Goal: Task Accomplishment & Management: Complete application form

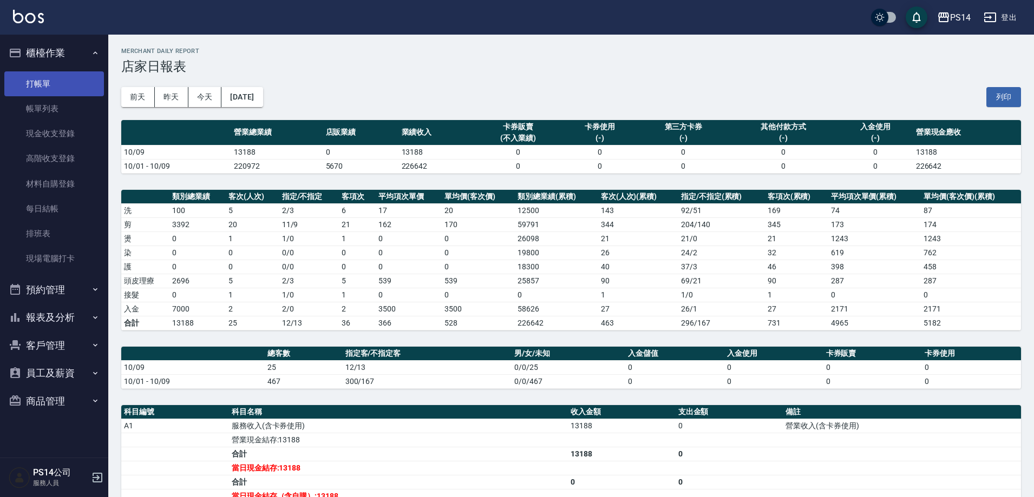
click at [49, 76] on link "打帳單" at bounding box center [54, 83] width 100 height 25
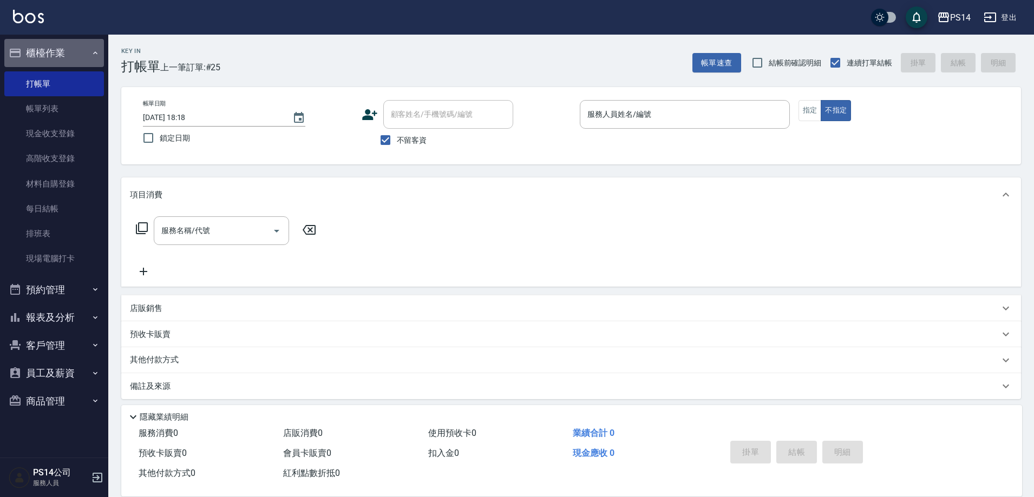
click at [42, 54] on button "櫃檯作業" at bounding box center [54, 53] width 100 height 28
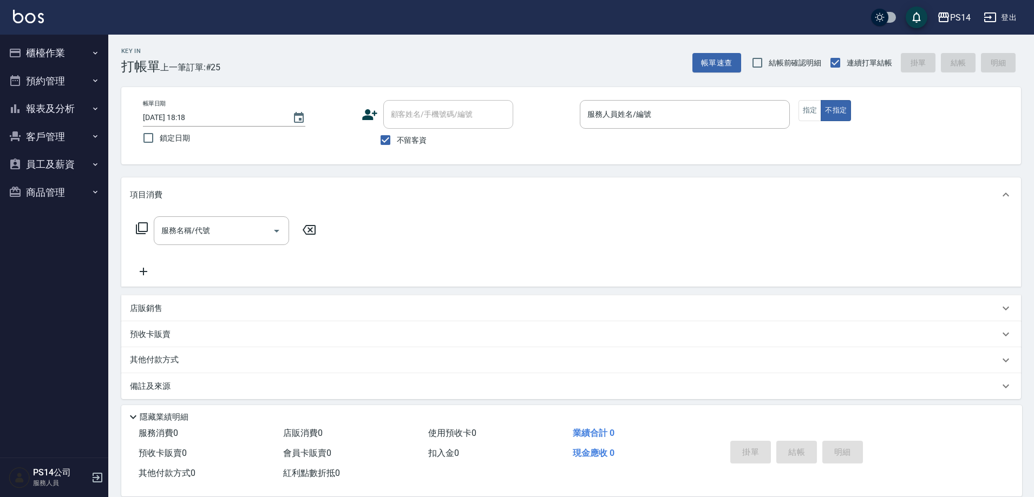
click at [41, 115] on button "報表及分析" at bounding box center [54, 109] width 100 height 28
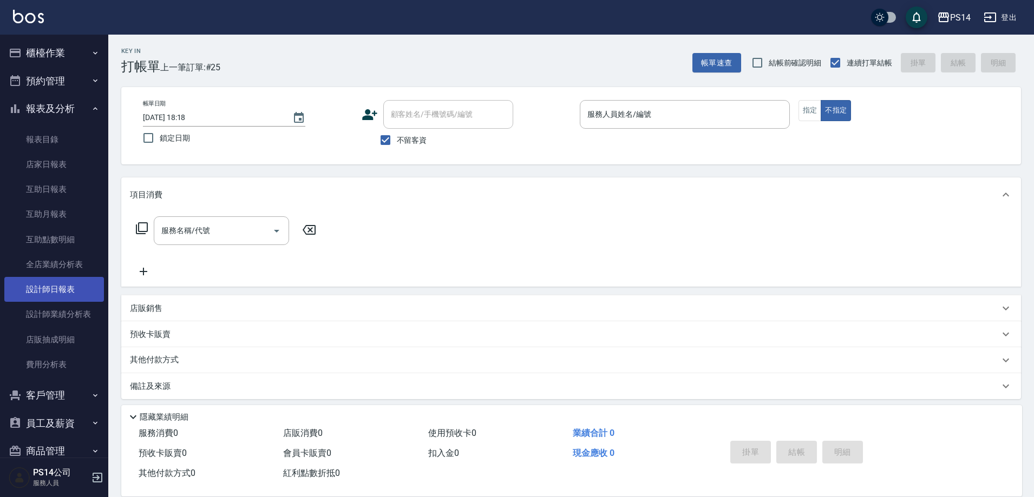
drag, startPoint x: 61, startPoint y: 278, endPoint x: 61, endPoint y: 285, distance: 7.6
click at [61, 278] on link "設計師日報表" at bounding box center [54, 289] width 100 height 25
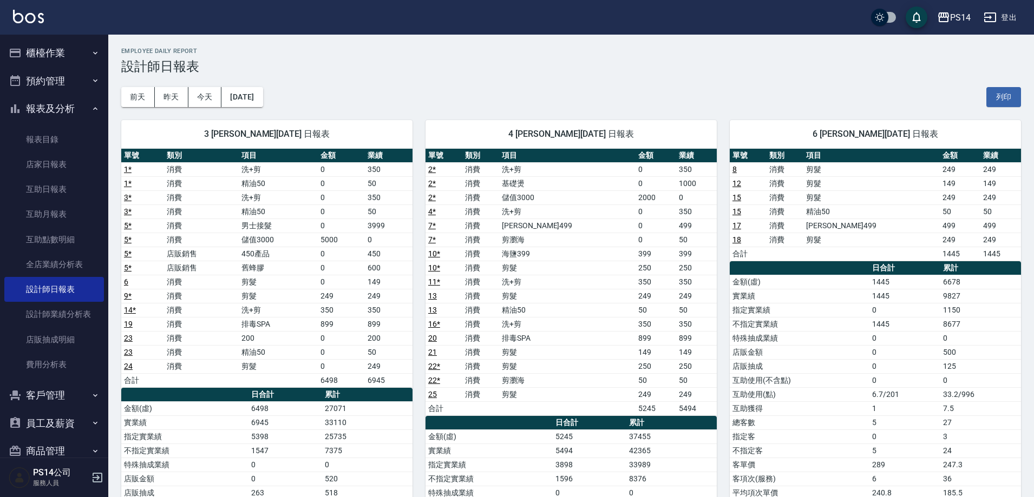
click at [74, 56] on button "櫃檯作業" at bounding box center [54, 53] width 100 height 28
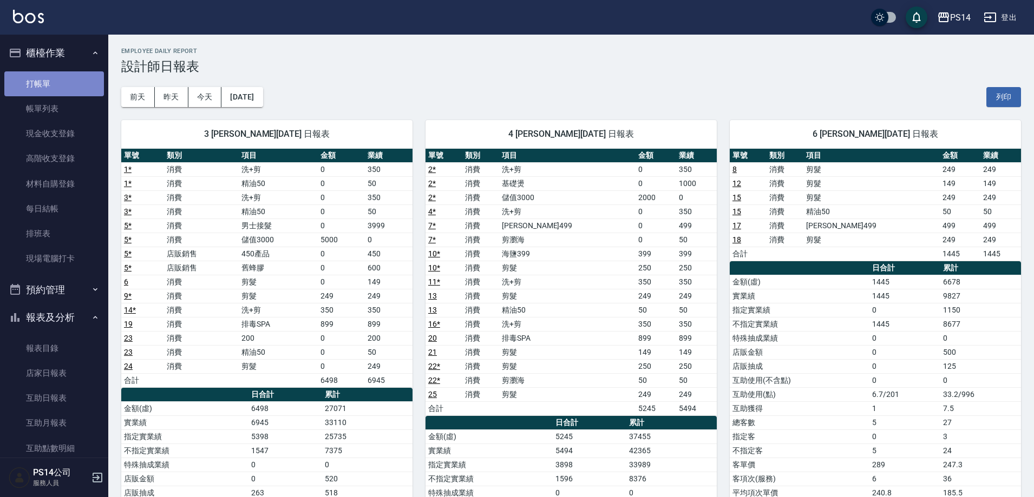
click at [63, 73] on link "打帳單" at bounding box center [54, 83] width 100 height 25
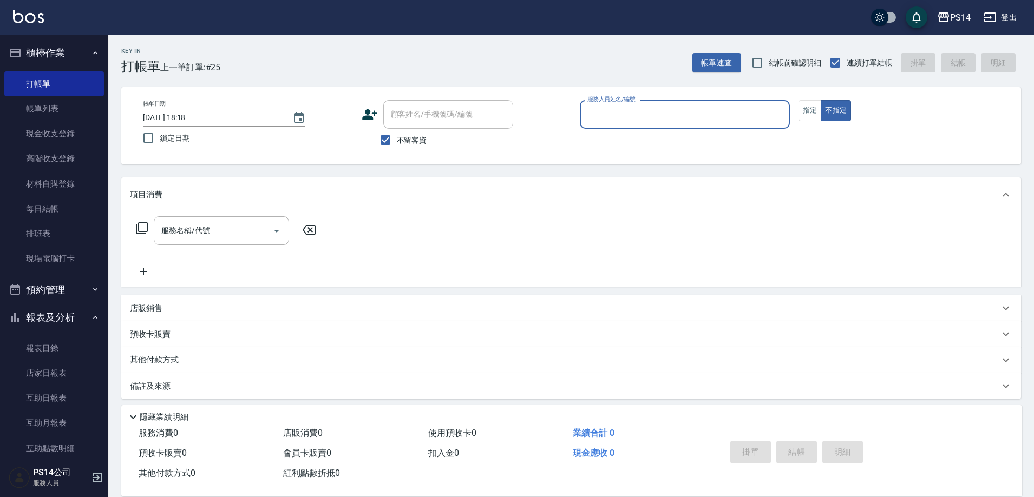
click at [36, 311] on button "報表及分析" at bounding box center [54, 318] width 100 height 28
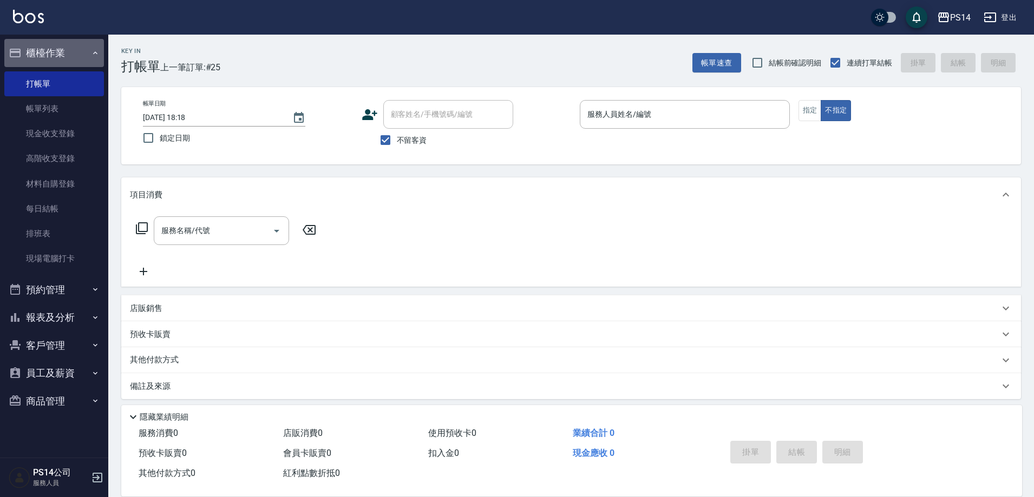
click at [47, 49] on button "櫃檯作業" at bounding box center [54, 53] width 100 height 28
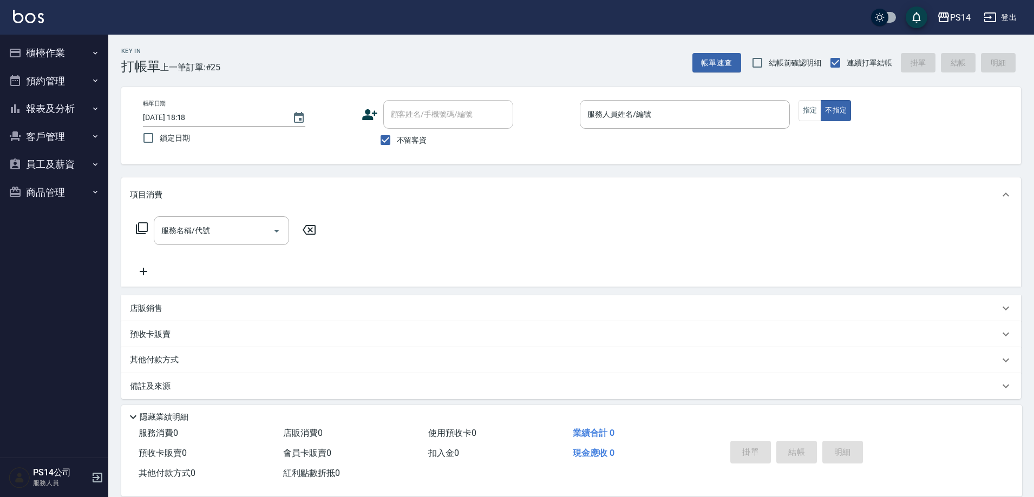
click at [4, 39] on button "櫃檯作業" at bounding box center [54, 53] width 100 height 28
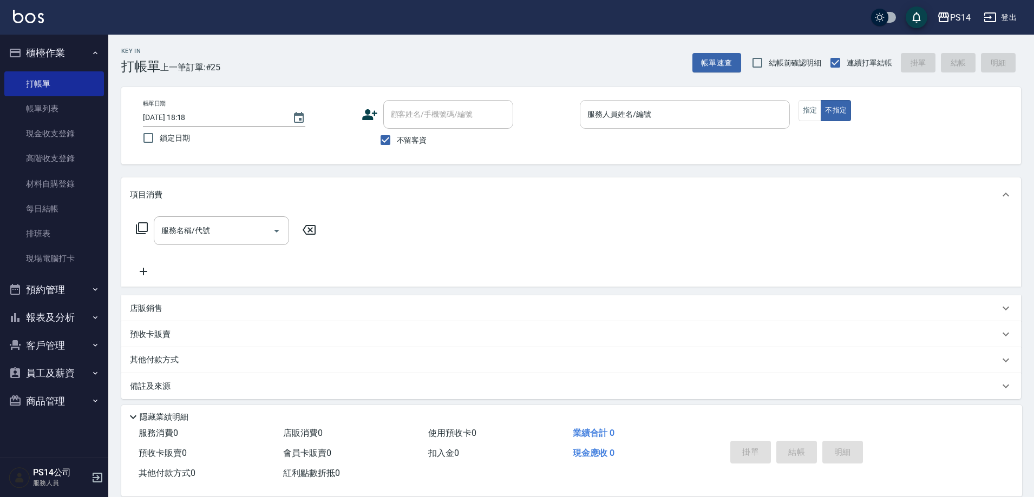
click at [627, 113] on input "服務人員姓名/編號" at bounding box center [685, 114] width 200 height 19
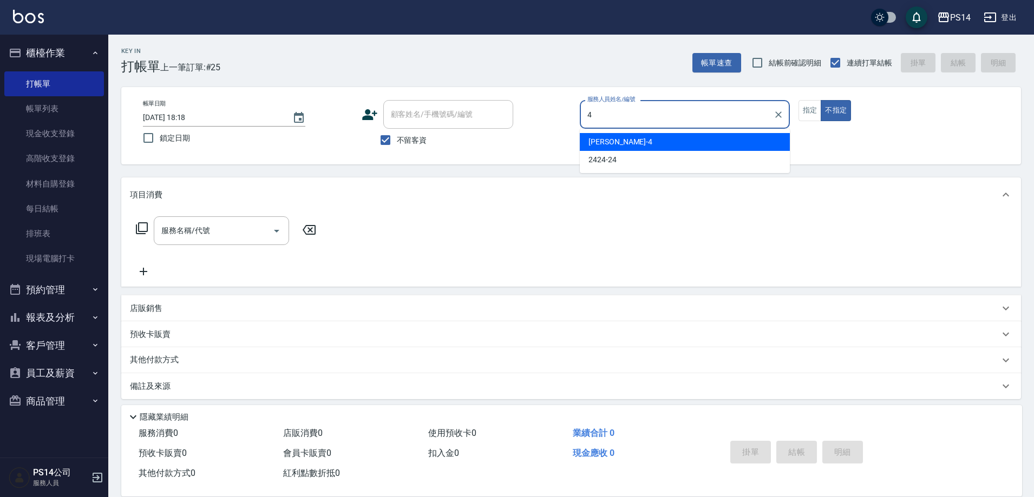
type input "[PERSON_NAME]-4"
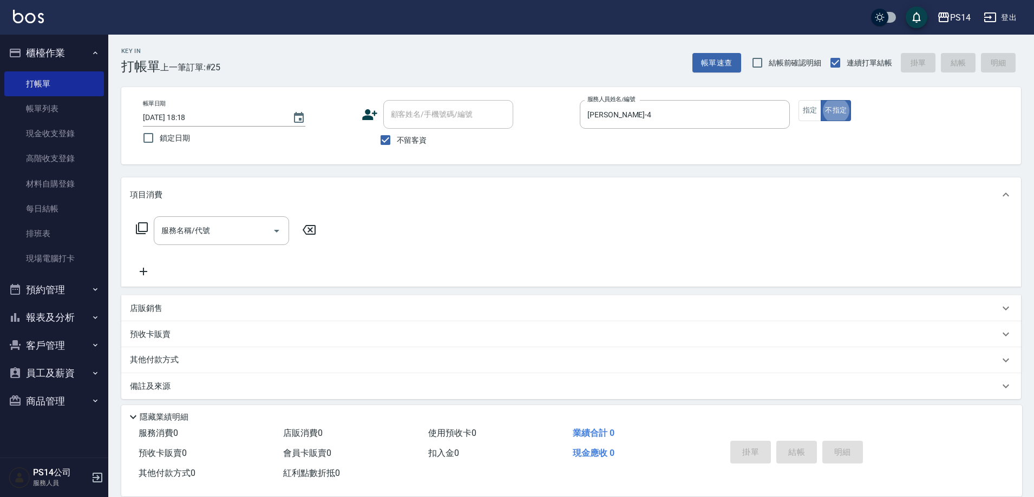
type button "false"
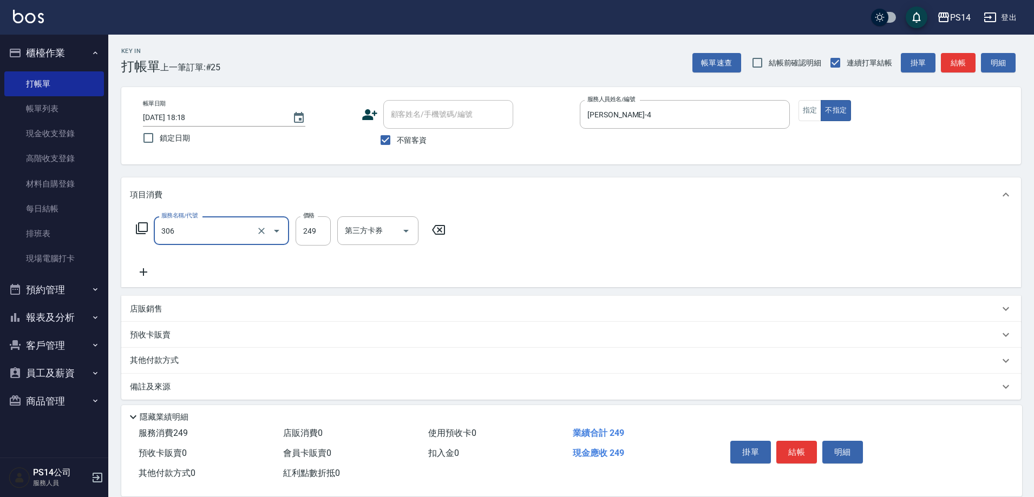
type input "剪髮(306)"
type input "[PERSON_NAME]-11"
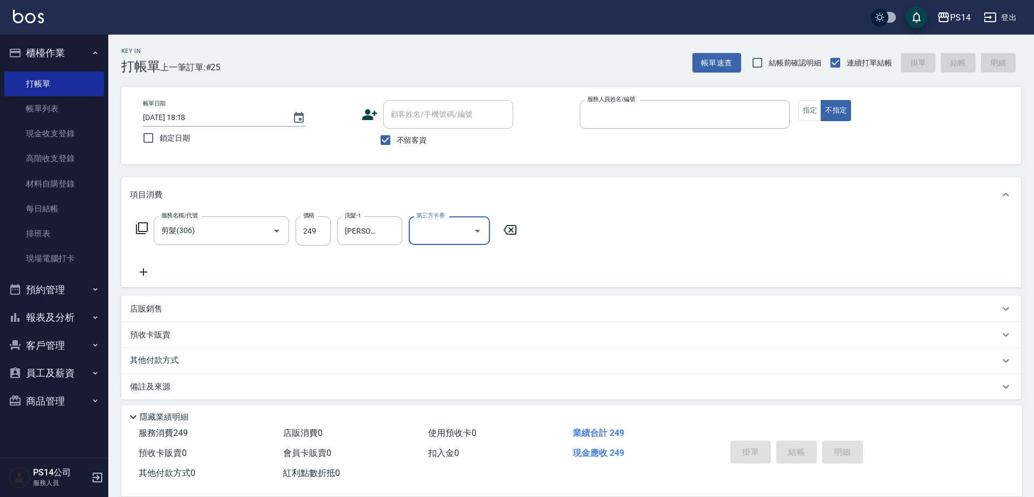
click at [821, 100] on button "不指定" at bounding box center [836, 110] width 30 height 21
type input "[DATE] 18:47"
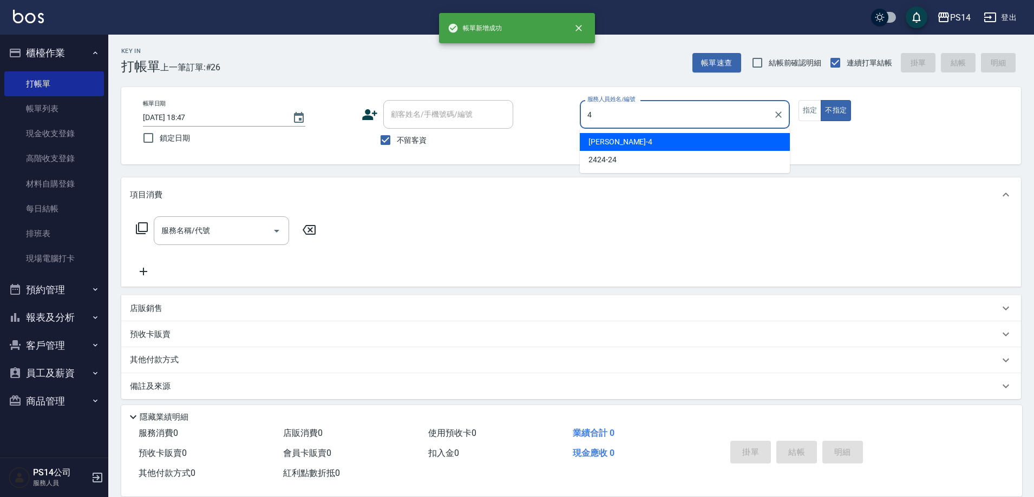
type input "[PERSON_NAME]-4"
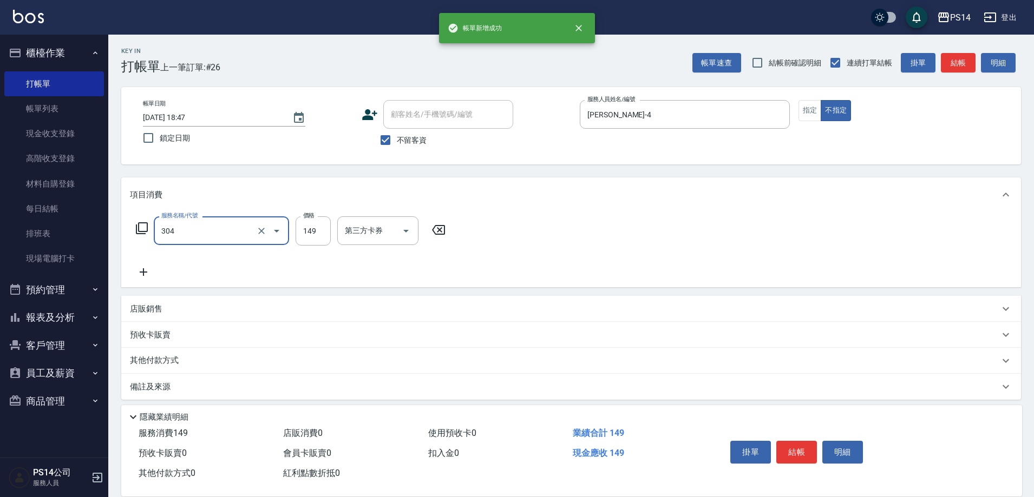
type input "剪髮(304)"
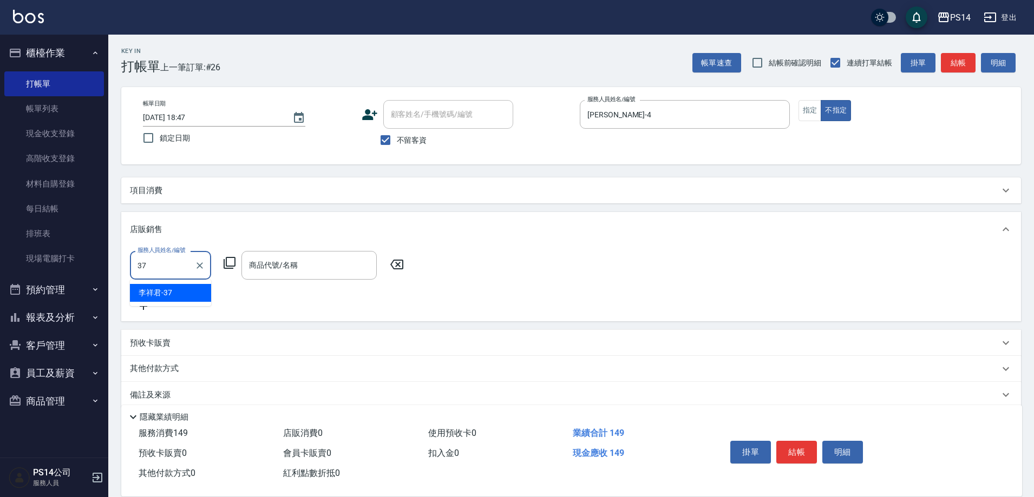
type input "[PERSON_NAME]-37"
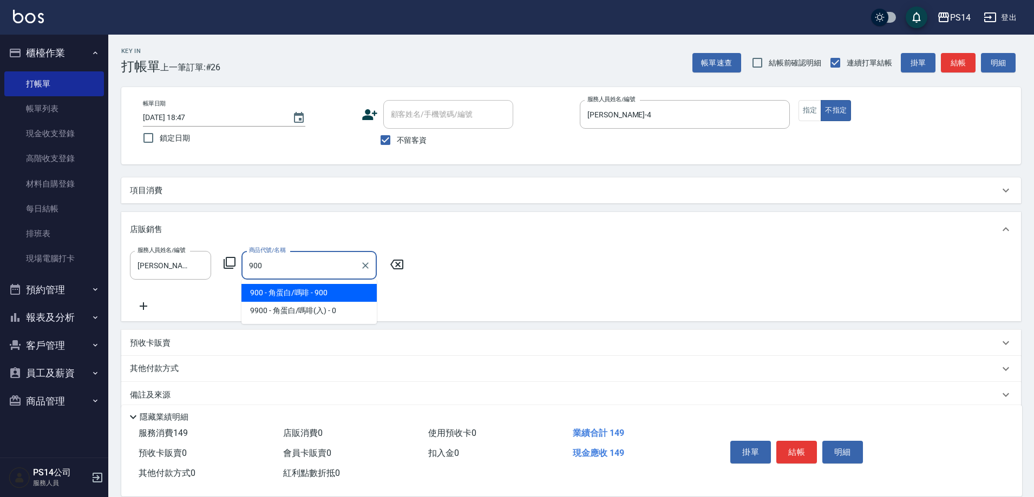
type input "角蛋白/嗎啡"
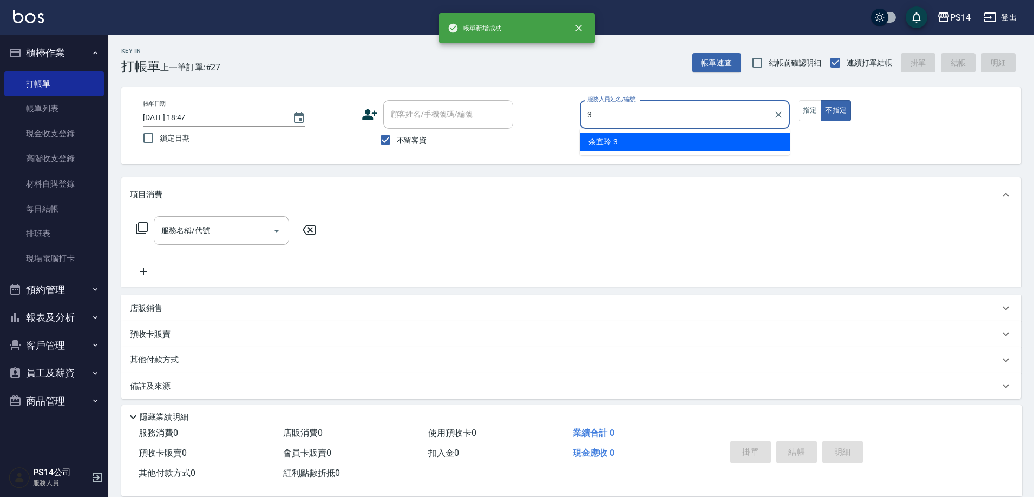
type input "[PERSON_NAME]-3"
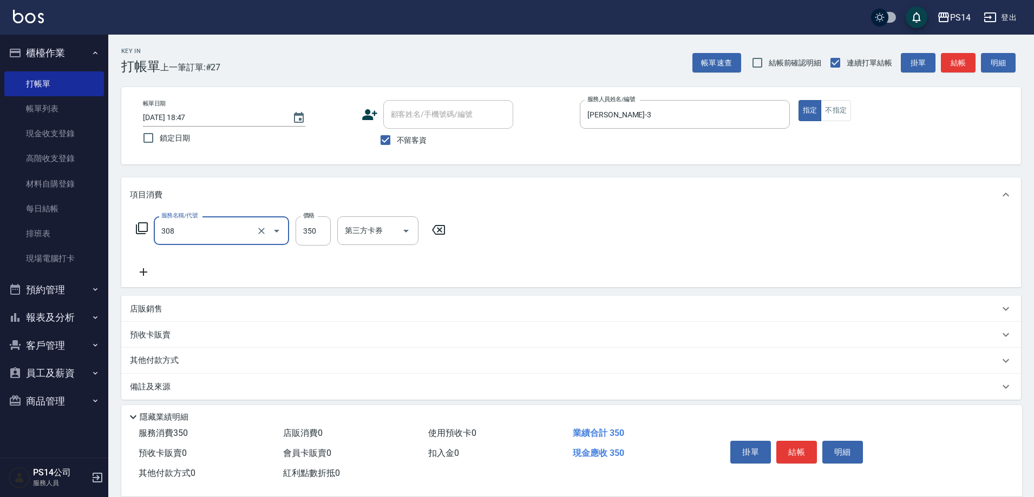
type input "洗+剪(308)"
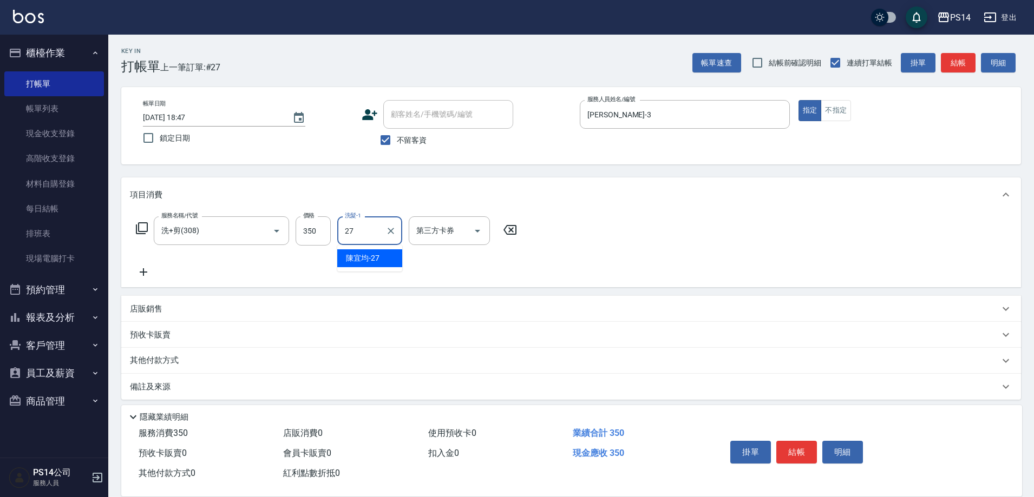
type input "2"
type input "[PERSON_NAME]-37"
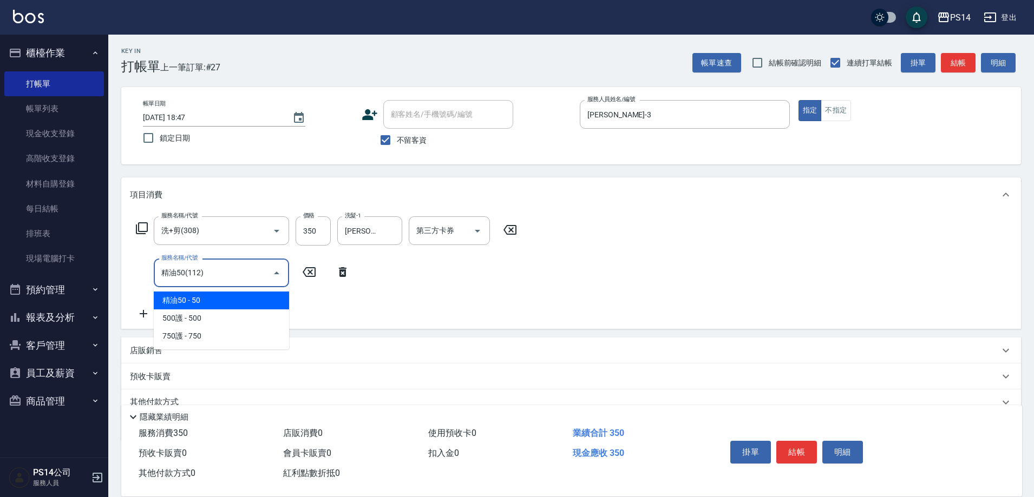
type input "精油50(112)"
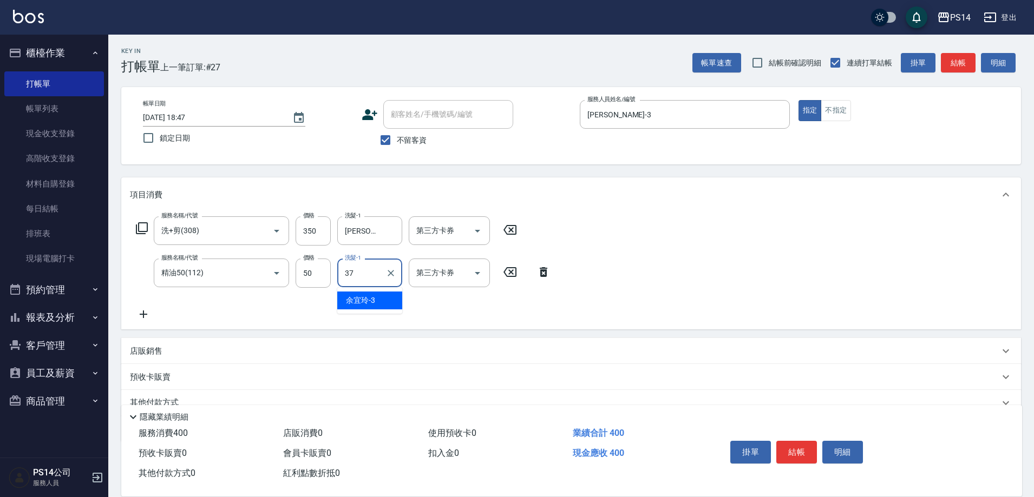
type input "[PERSON_NAME]-37"
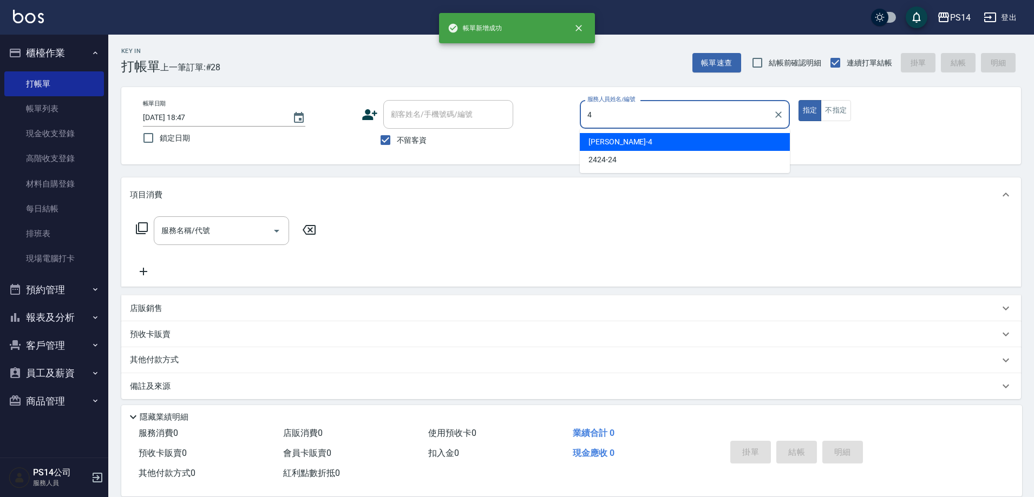
type input "[PERSON_NAME]-4"
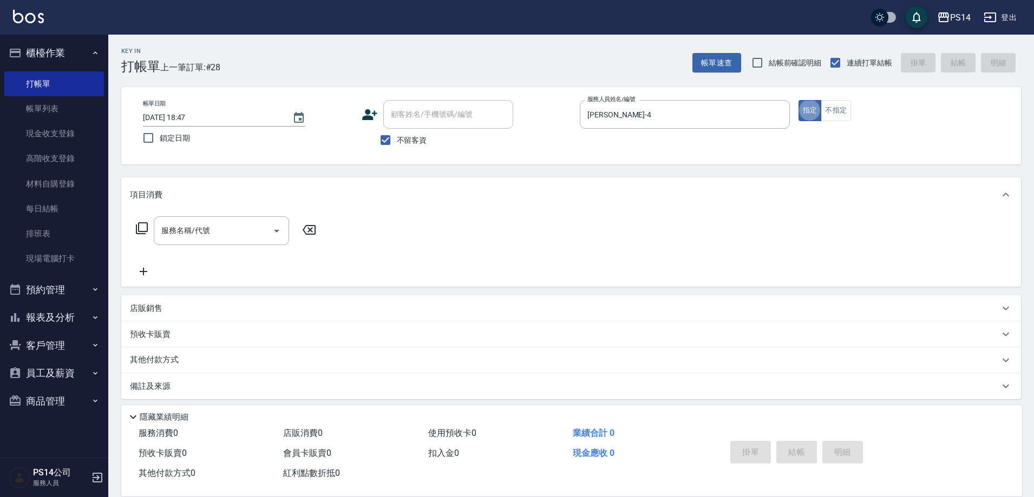
type button "true"
type input "303"
type input "[DATE] 18:48"
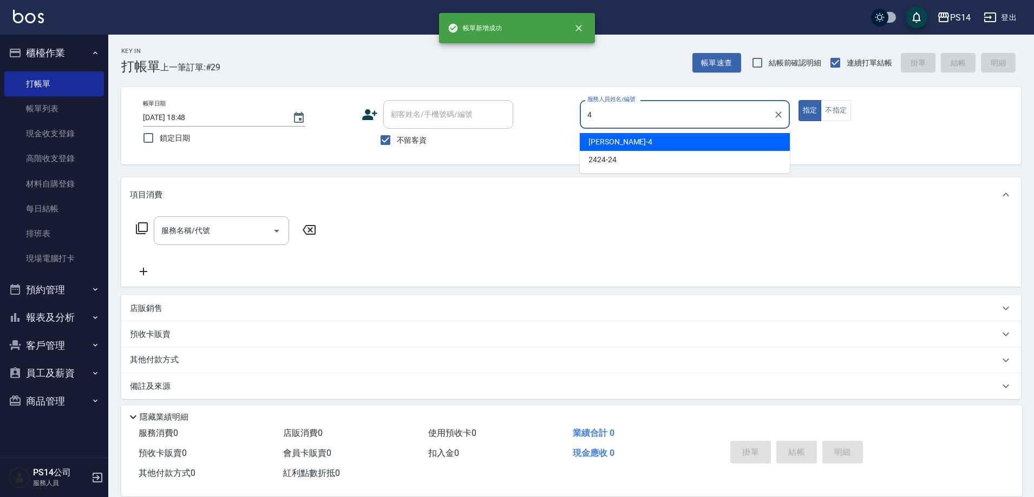
type input "[PERSON_NAME]-4"
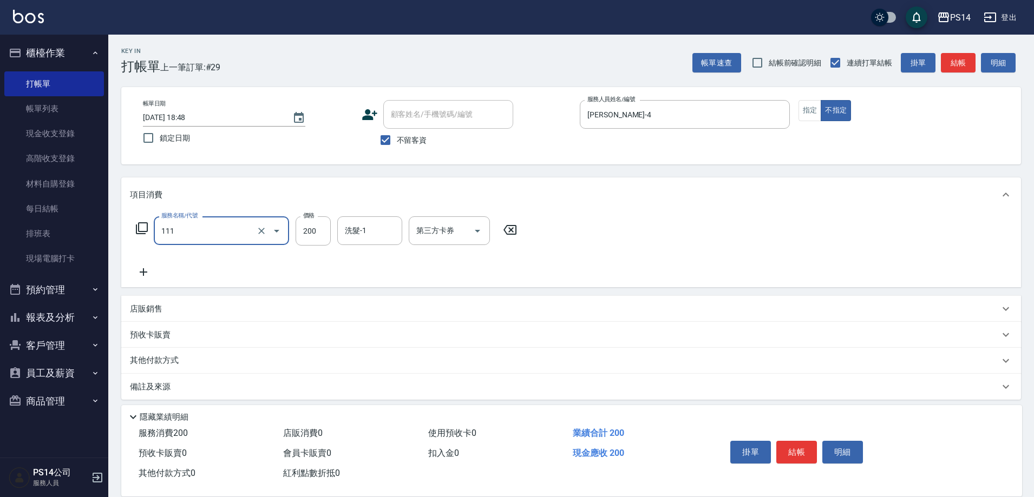
type input "200(111)"
type input "[PERSON_NAME]-11"
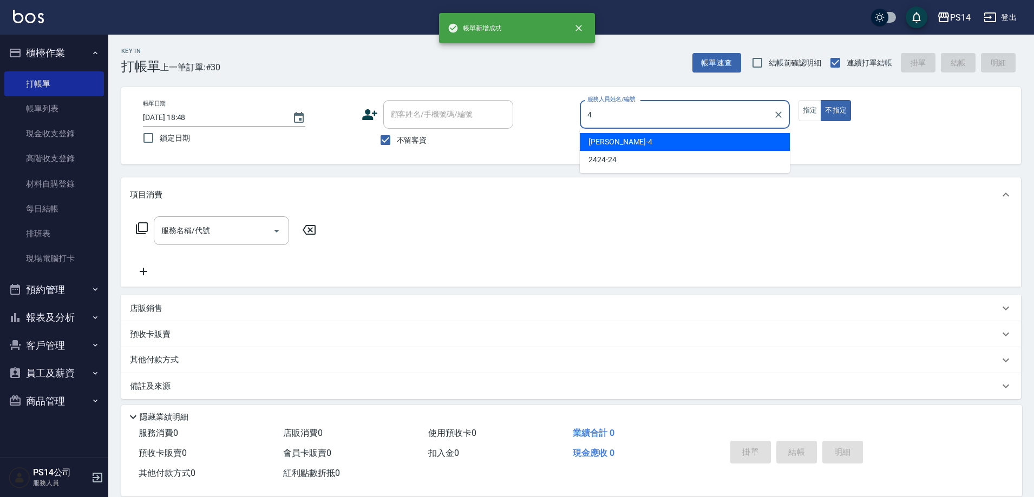
type input "[PERSON_NAME]-4"
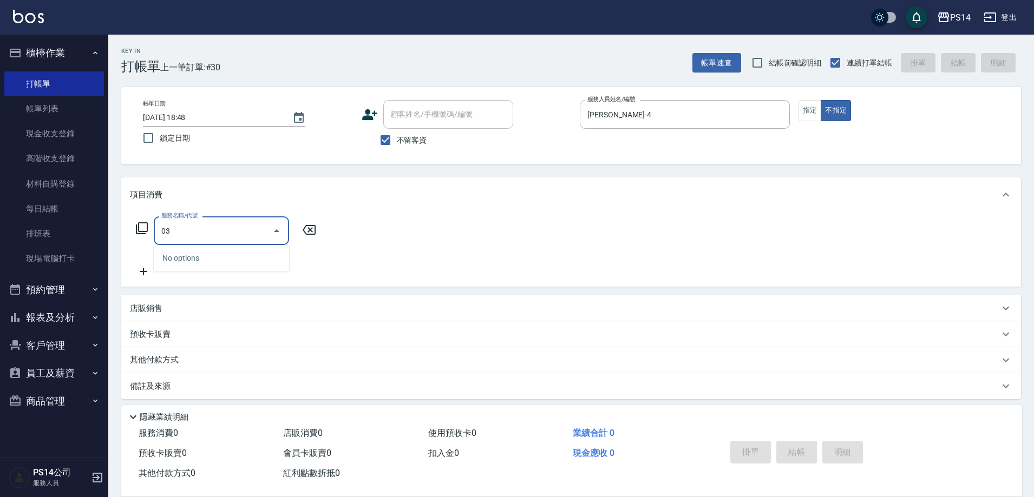
type input "0"
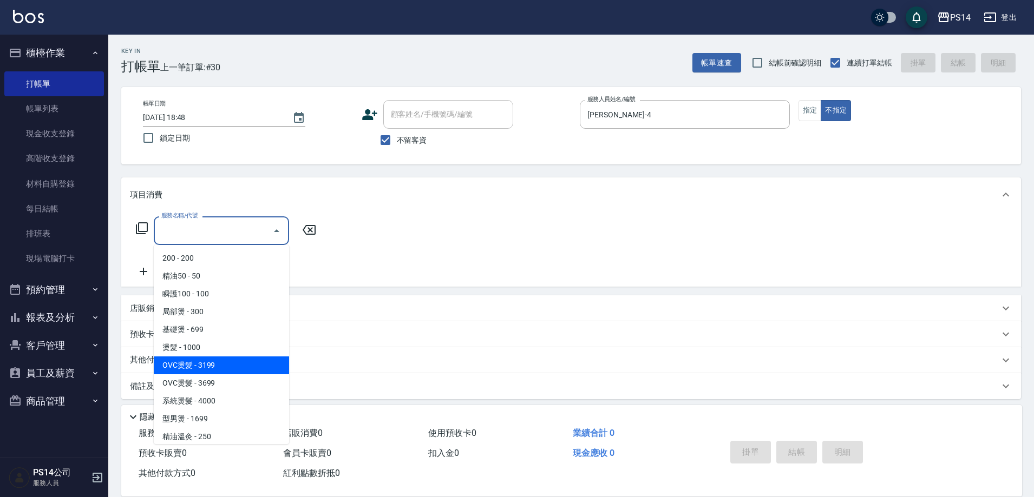
type input "OVC燙髮(203)"
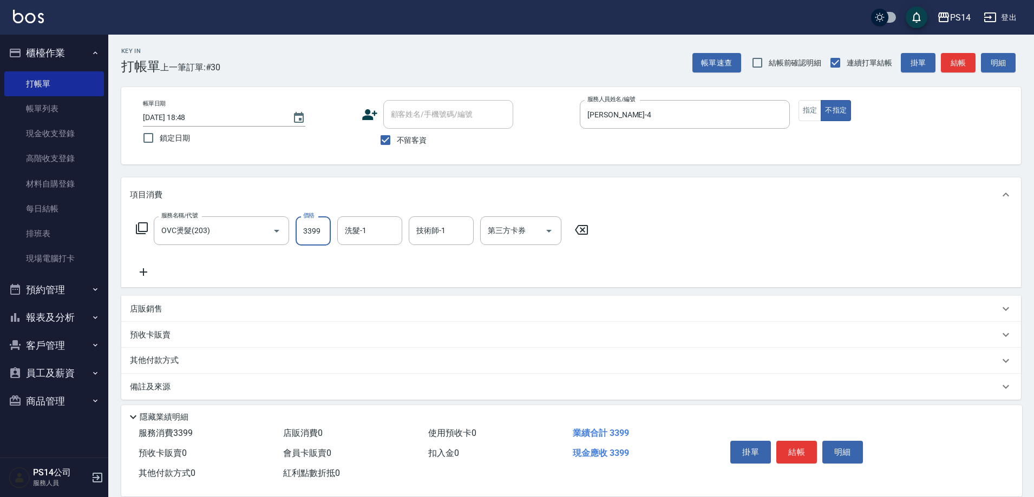
type input "3399"
type input "[PERSON_NAME]-37"
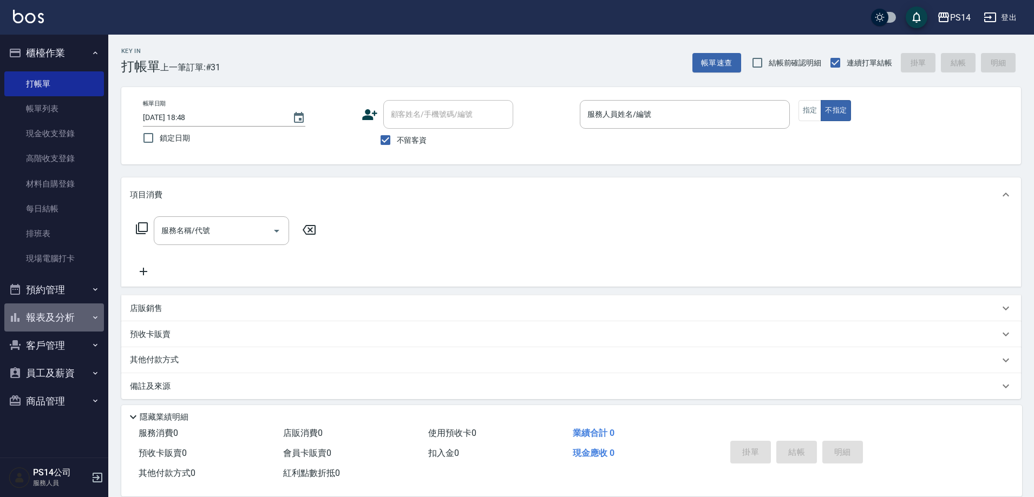
click at [56, 324] on button "報表及分析" at bounding box center [54, 318] width 100 height 28
click at [54, 51] on button "櫃檯作業" at bounding box center [54, 53] width 100 height 28
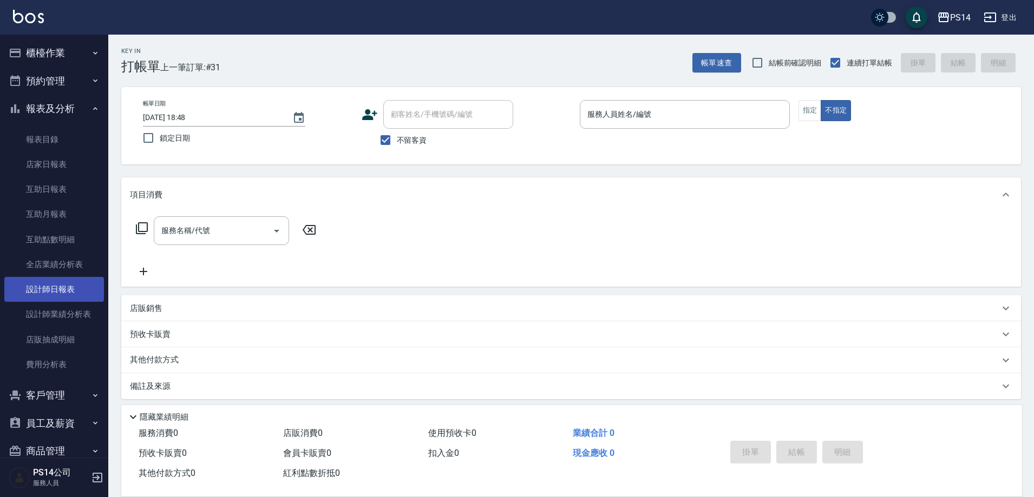
click at [66, 287] on link "設計師日報表" at bounding box center [54, 289] width 100 height 25
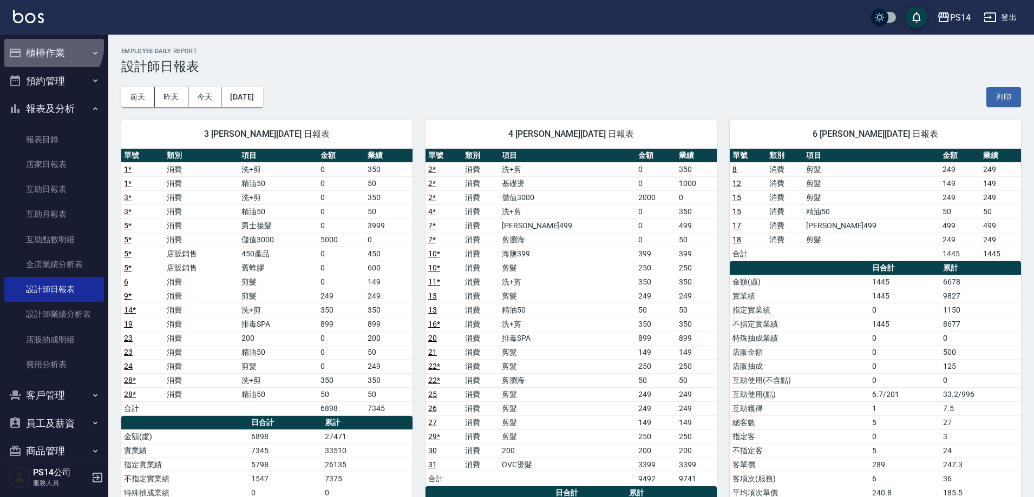
click at [42, 43] on button "櫃檯作業" at bounding box center [54, 53] width 100 height 28
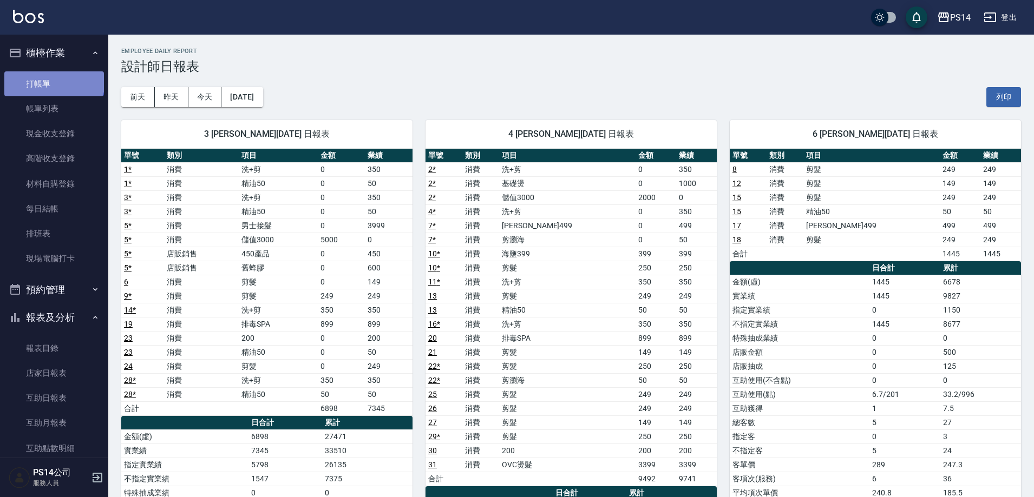
click at [53, 78] on link "打帳單" at bounding box center [54, 83] width 100 height 25
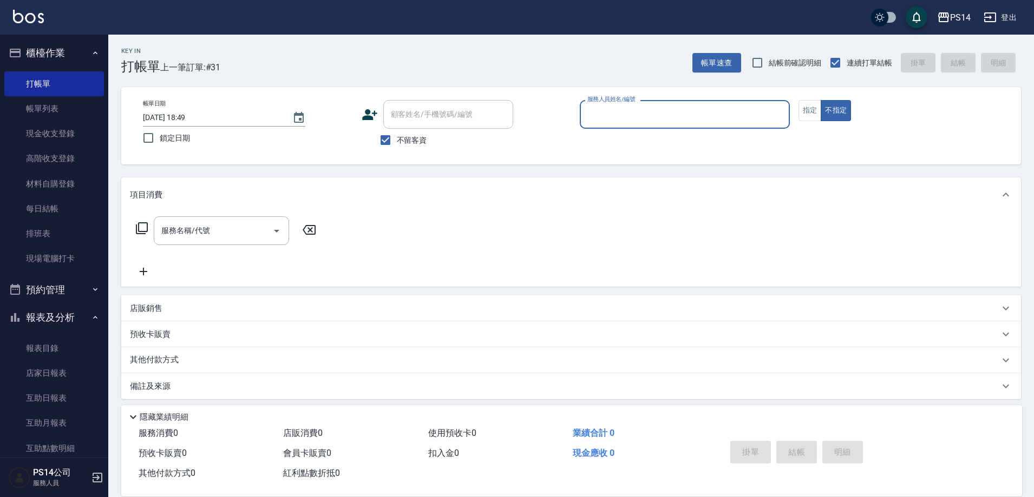
click at [44, 53] on button "櫃檯作業" at bounding box center [54, 53] width 100 height 28
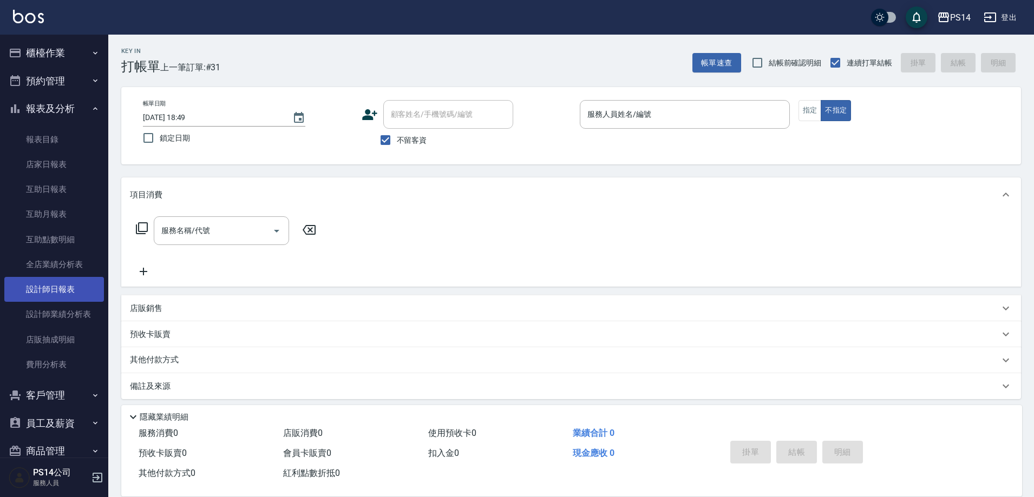
click at [64, 287] on link "設計師日報表" at bounding box center [54, 289] width 100 height 25
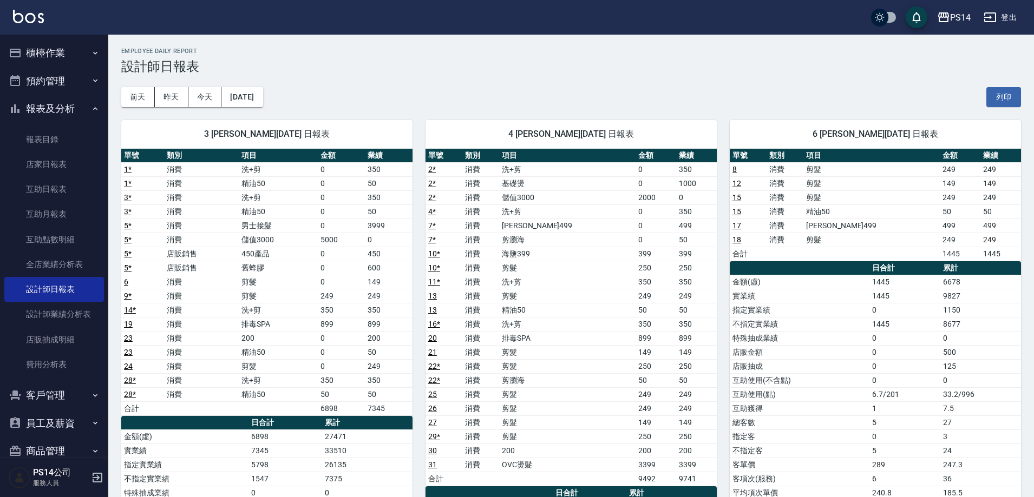
click at [435, 89] on div "[DATE] [DATE] [DATE] [DATE] 列印" at bounding box center [571, 97] width 900 height 46
click at [394, 54] on h2 "Employee Daily Report" at bounding box center [571, 51] width 900 height 7
click at [57, 56] on button "櫃檯作業" at bounding box center [54, 53] width 100 height 28
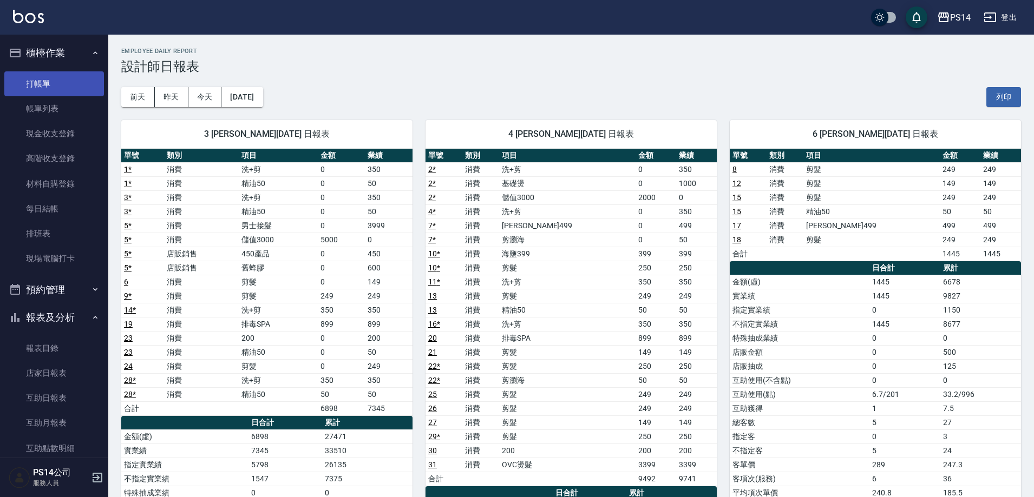
click at [56, 81] on link "打帳單" at bounding box center [54, 83] width 100 height 25
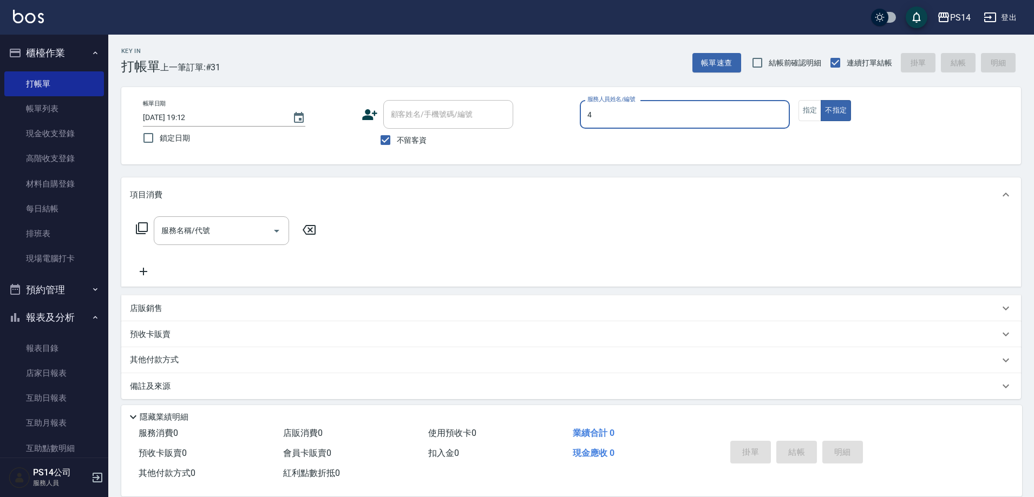
type input "[PERSON_NAME]-4"
type button "false"
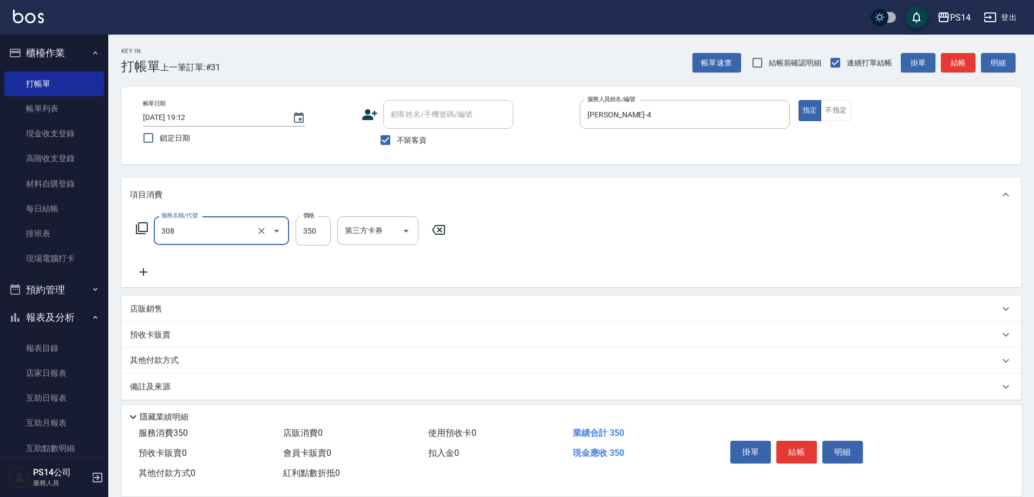
type input "洗+剪(308)"
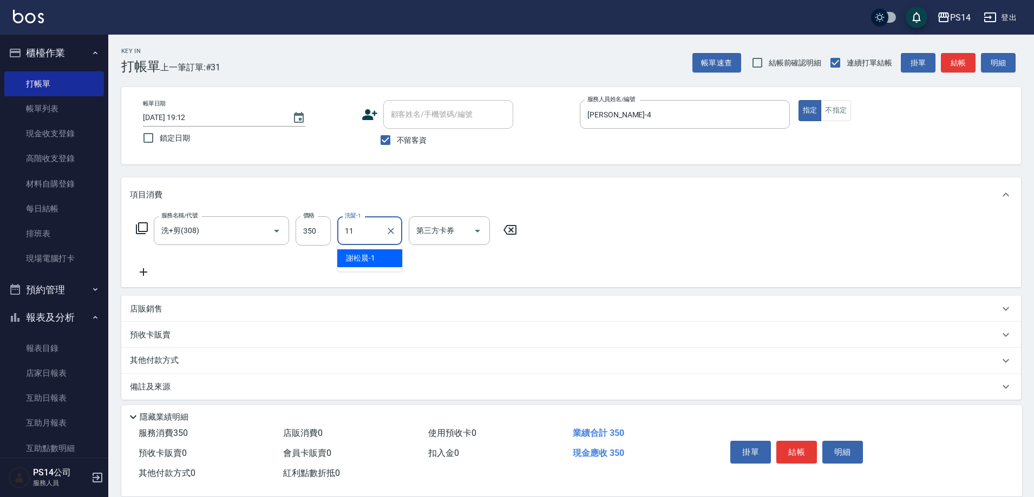
type input "[PERSON_NAME]-11"
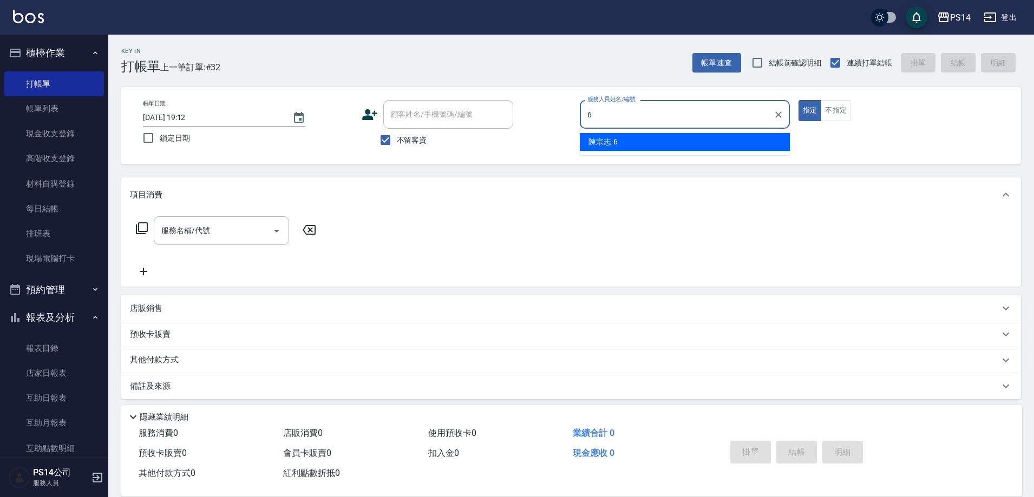
type input "[PERSON_NAME]-6"
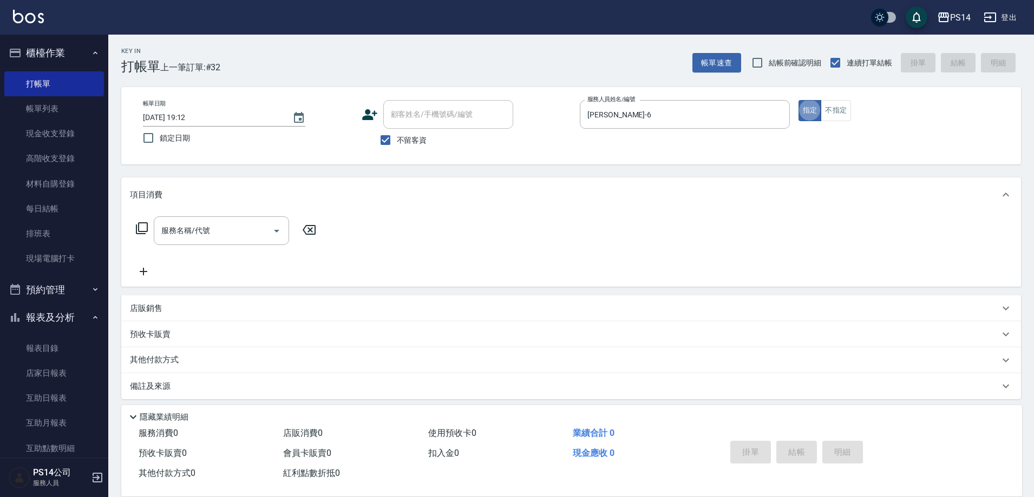
type button "true"
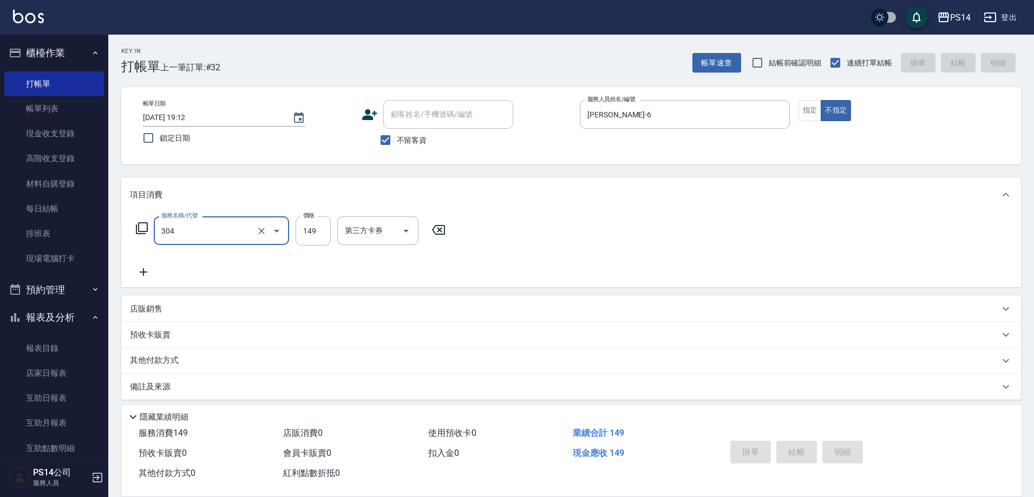
type input "304"
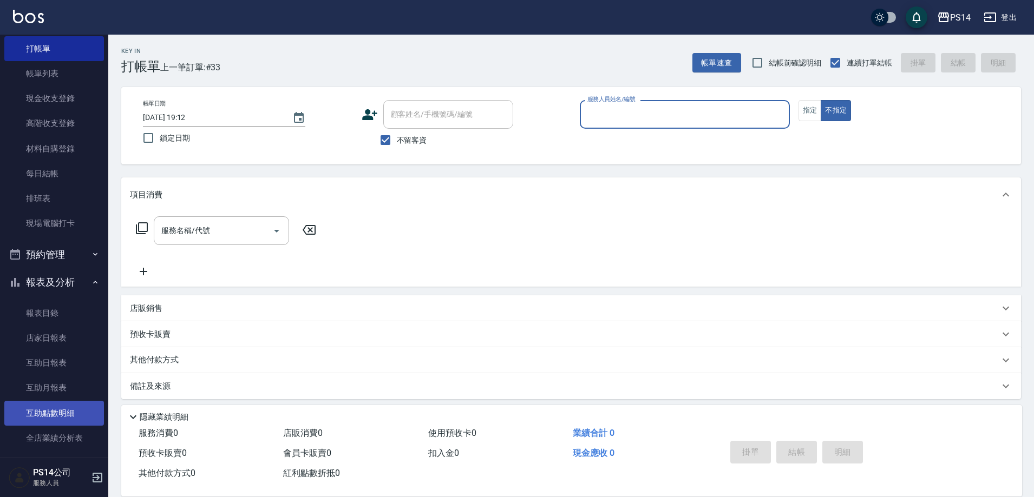
scroll to position [54, 0]
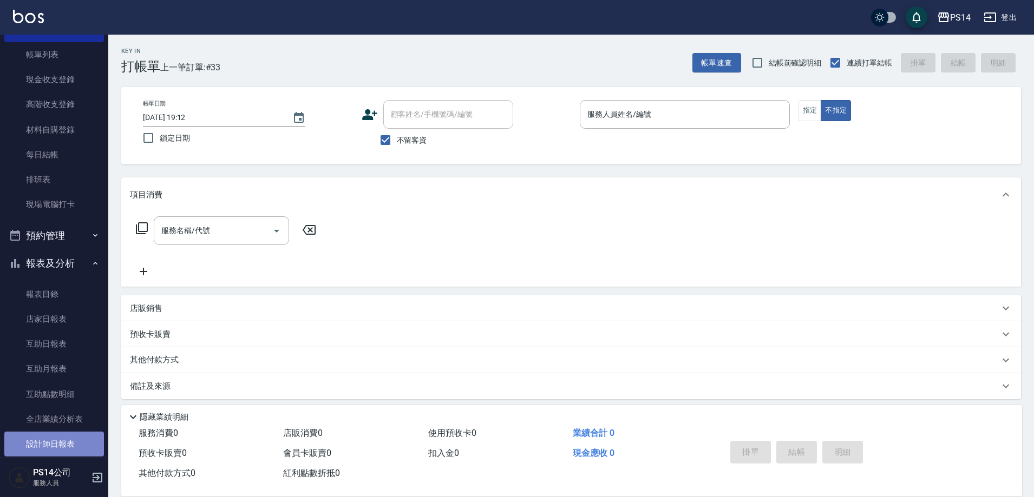
click at [60, 442] on link "設計師日報表" at bounding box center [54, 444] width 100 height 25
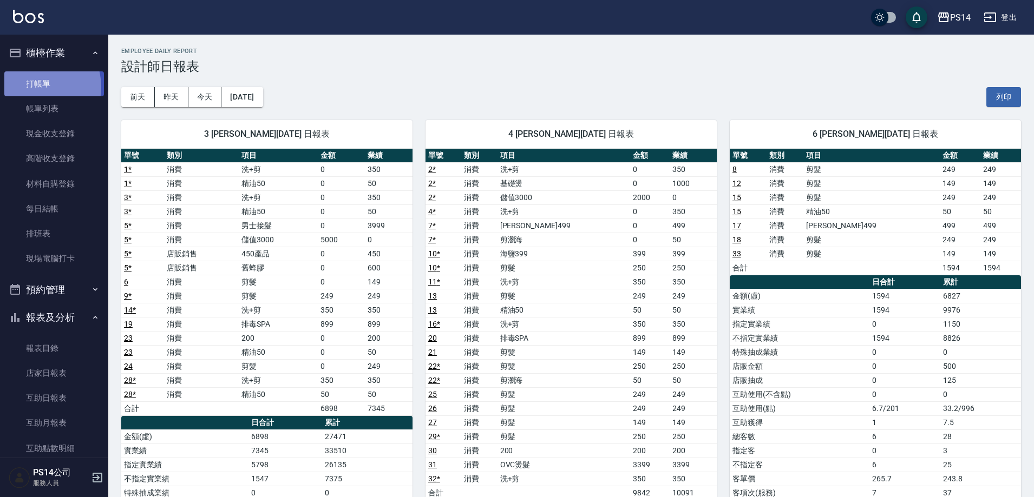
click at [35, 87] on link "打帳單" at bounding box center [54, 83] width 100 height 25
